Goal: Book appointment/travel/reservation

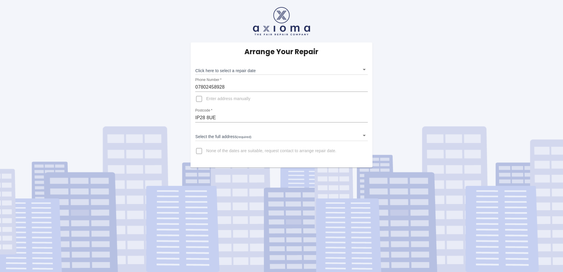
click at [214, 98] on span "Enter address manually" at bounding box center [228, 99] width 44 height 6
click at [206, 98] on input "Enter address manually" at bounding box center [199, 99] width 14 height 14
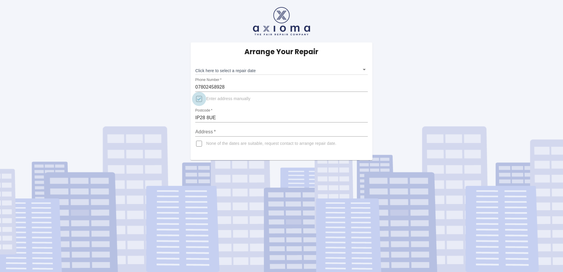
click at [197, 99] on input "Enter address manually" at bounding box center [199, 99] width 14 height 14
checkbox input "false"
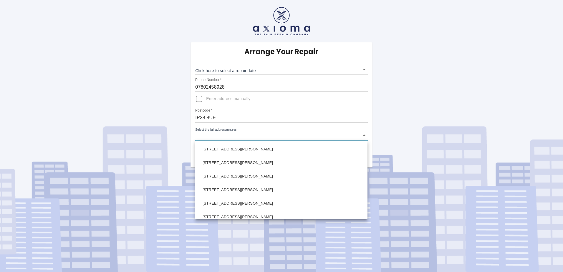
click at [365, 136] on body "Arrange Your Repair Click here to select a repair date ​ Phone Number   * 07802…" at bounding box center [281, 136] width 563 height 272
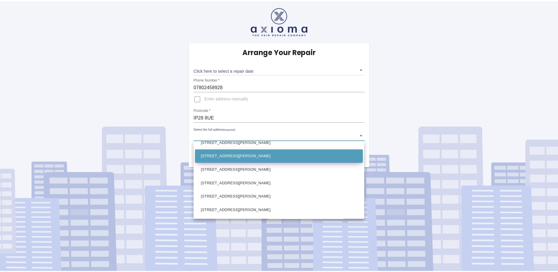
scroll to position [88, 0]
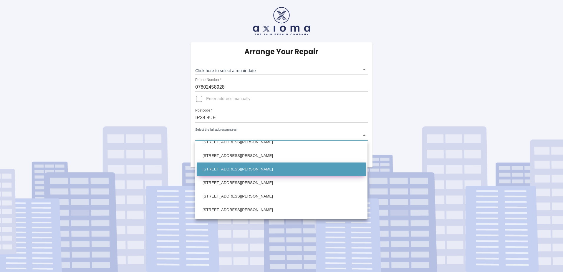
click at [219, 170] on li "[STREET_ADDRESS][PERSON_NAME]" at bounding box center [281, 169] width 169 height 14
type input "[STREET_ADDRESS][PERSON_NAME]"
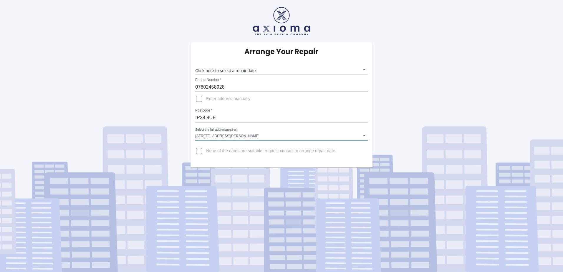
click at [363, 69] on body "Arrange Your Repair Click here to select a repair date ​ Phone Number   * 07802…" at bounding box center [281, 136] width 563 height 272
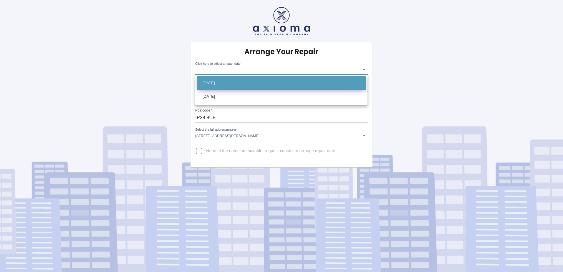
click at [222, 85] on li "[DATE]" at bounding box center [281, 83] width 169 height 14
type input "[DATE]T00:00:00.000Z"
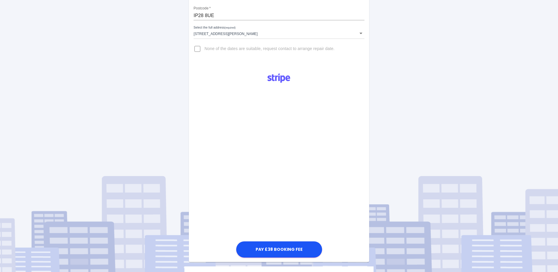
scroll to position [118, 0]
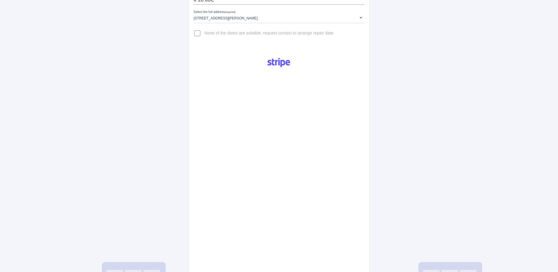
click at [345, 189] on div "Pay £38 Booking Fee" at bounding box center [279, 199] width 180 height 292
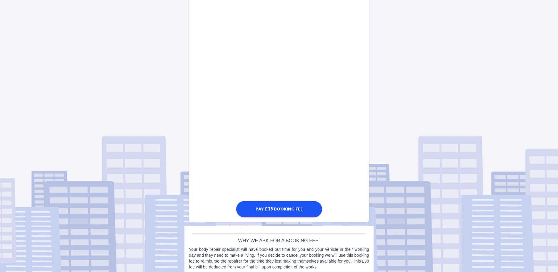
scroll to position [252, 0]
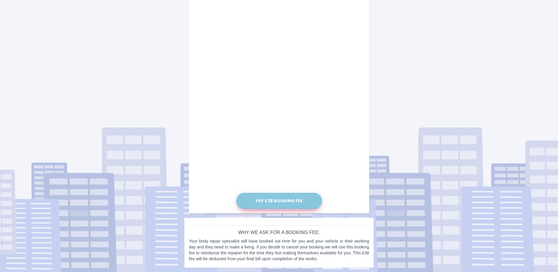
click at [272, 202] on button "Pay £38 Booking Fee" at bounding box center [279, 201] width 86 height 16
